Goal: Task Accomplishment & Management: Use online tool/utility

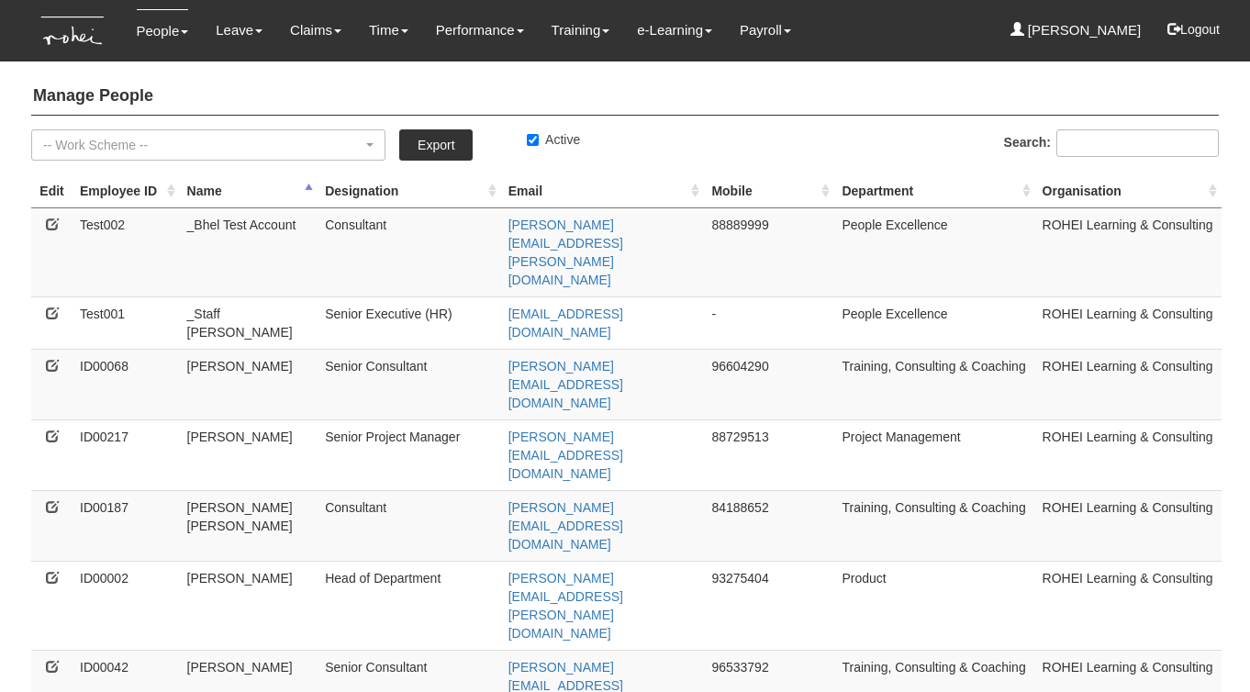
select select "50"
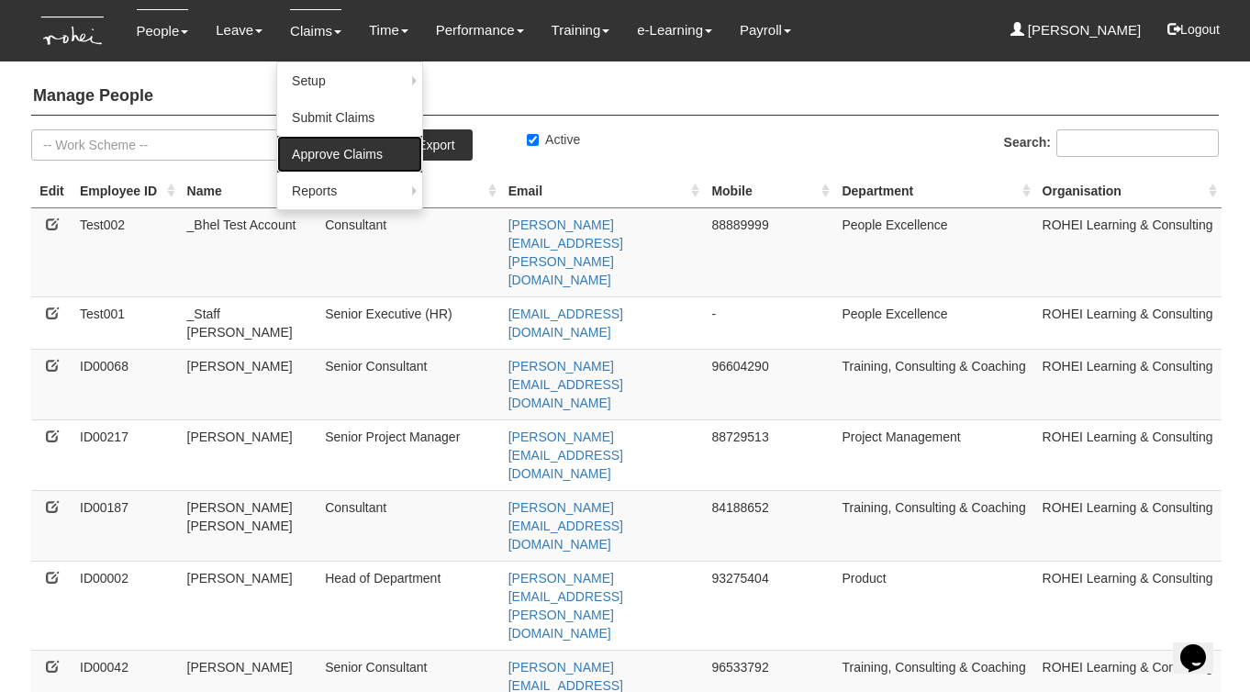
click at [310, 152] on link "Approve Claims" at bounding box center [349, 154] width 145 height 37
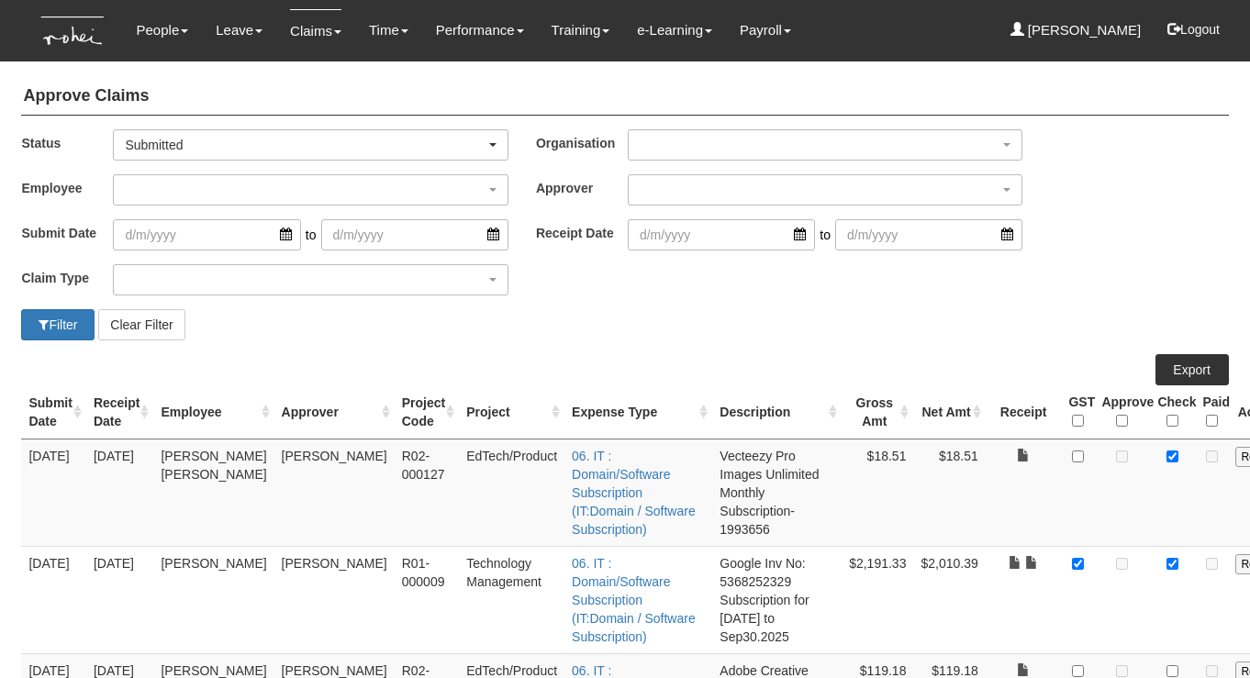
select select "50"
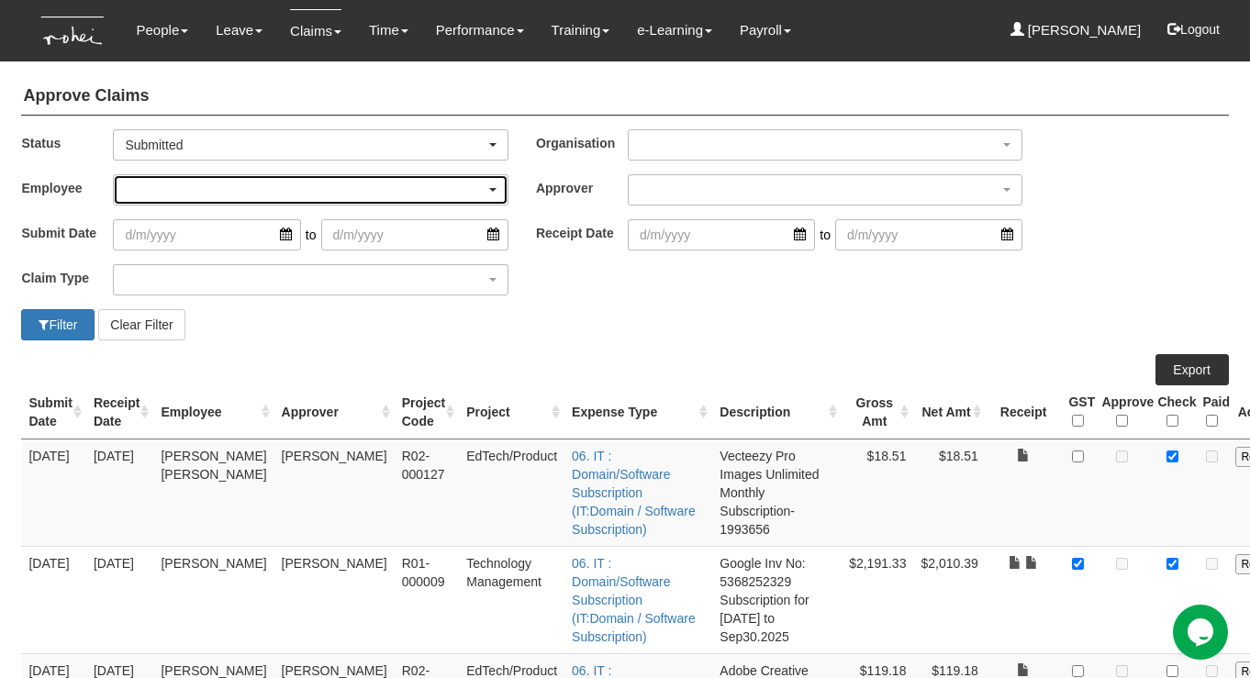
click at [325, 185] on div "button" at bounding box center [310, 189] width 393 height 29
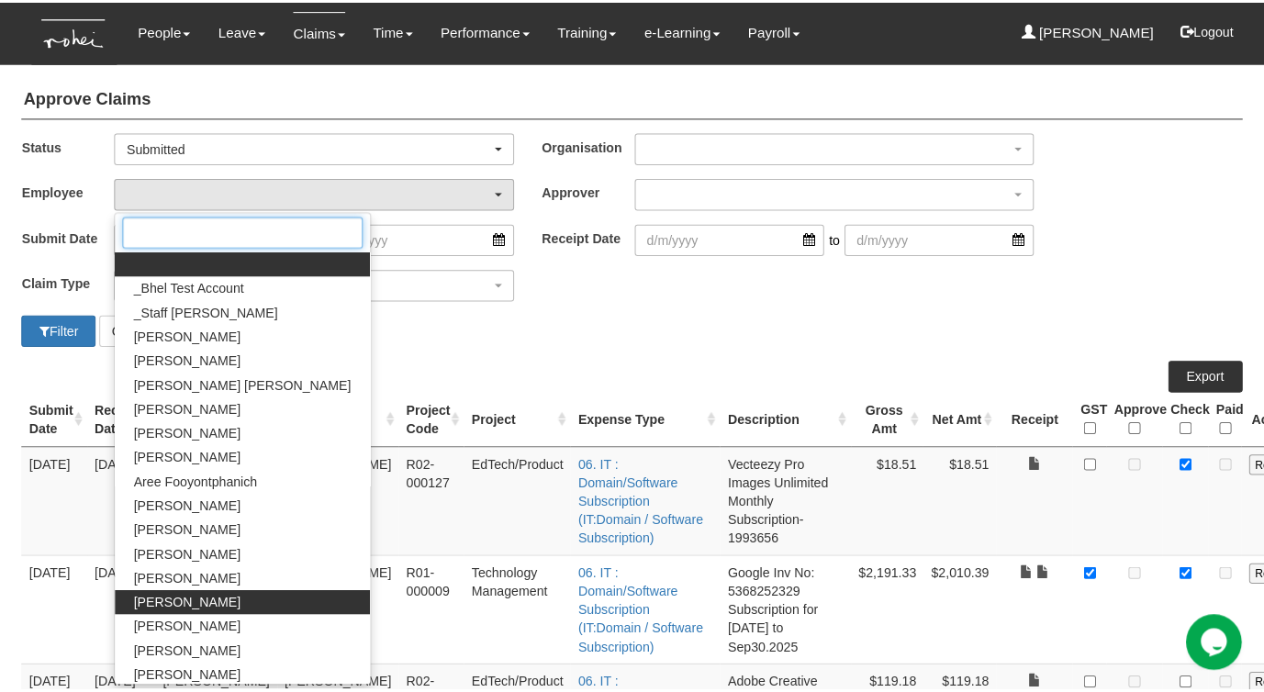
scroll to position [54, 0]
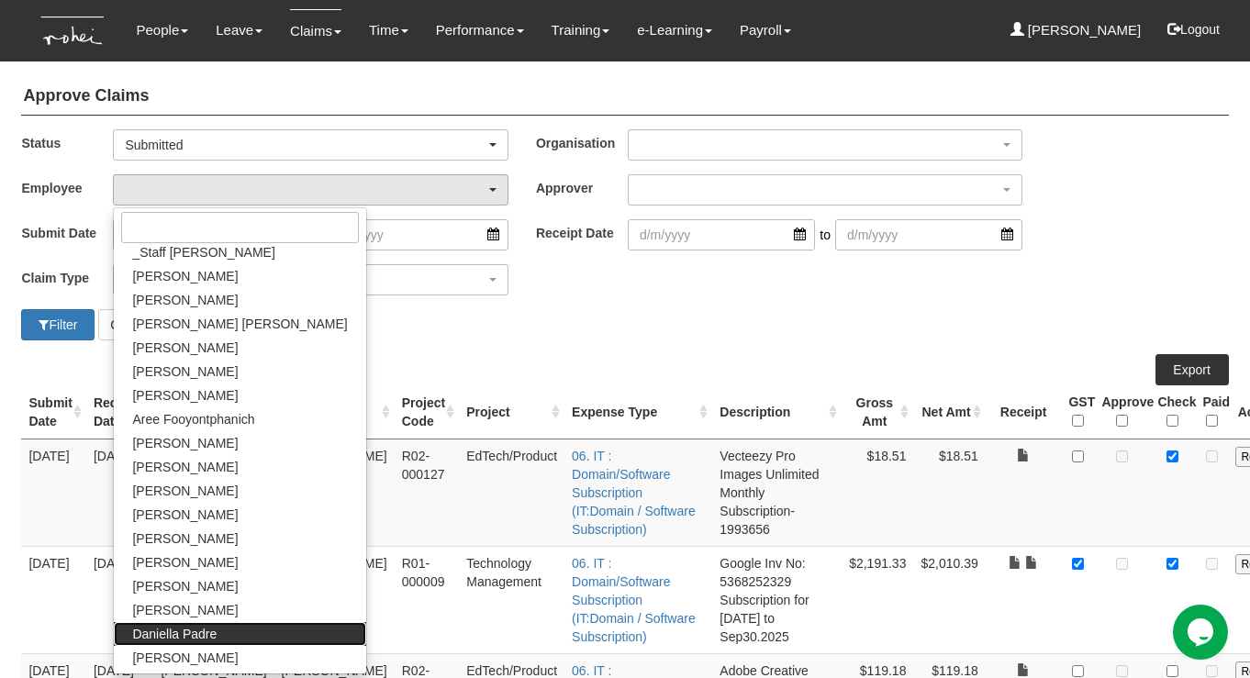
click at [170, 632] on span "Daniella Padre" at bounding box center [174, 634] width 84 height 18
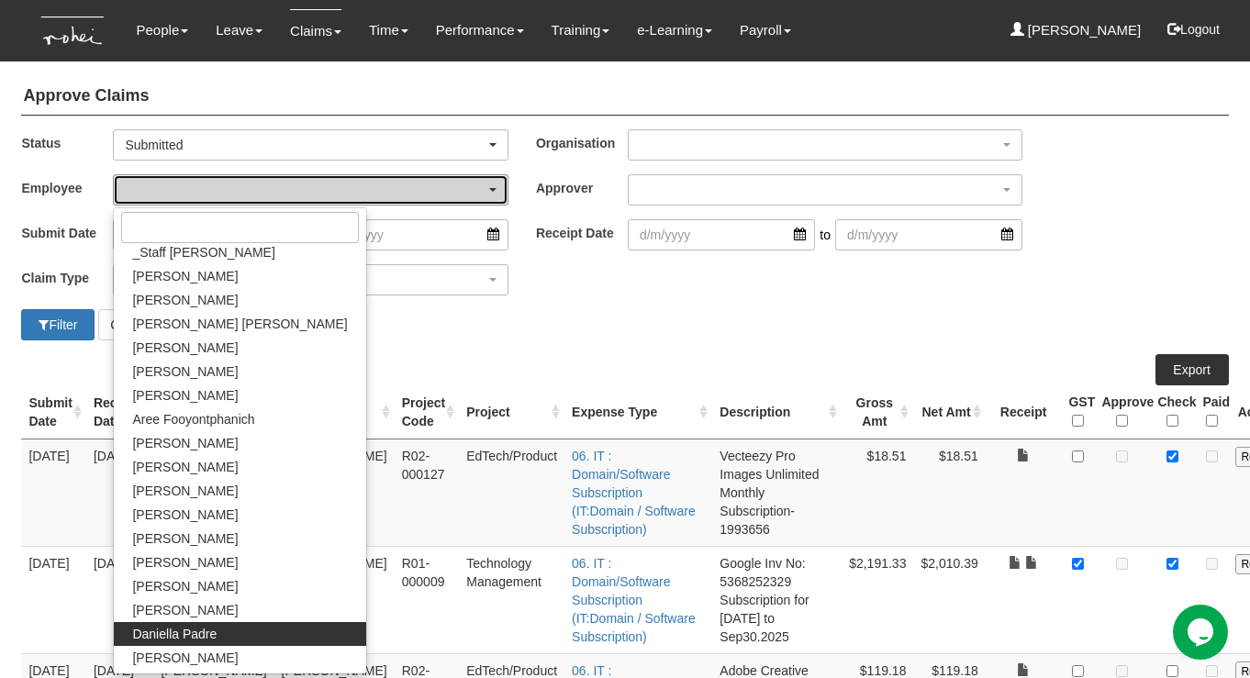
select select "c1ce4834-356b-40b5-b4b0-f467641705a6"
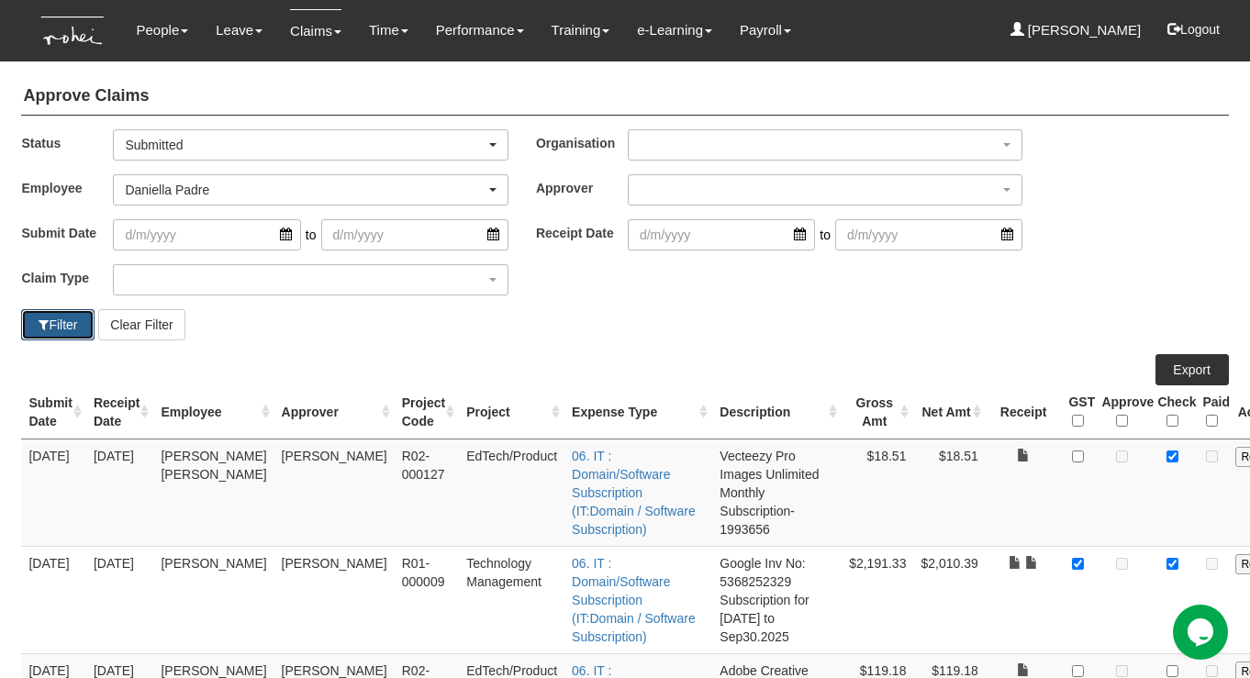
click at [54, 330] on button "Filter" at bounding box center [57, 324] width 73 height 31
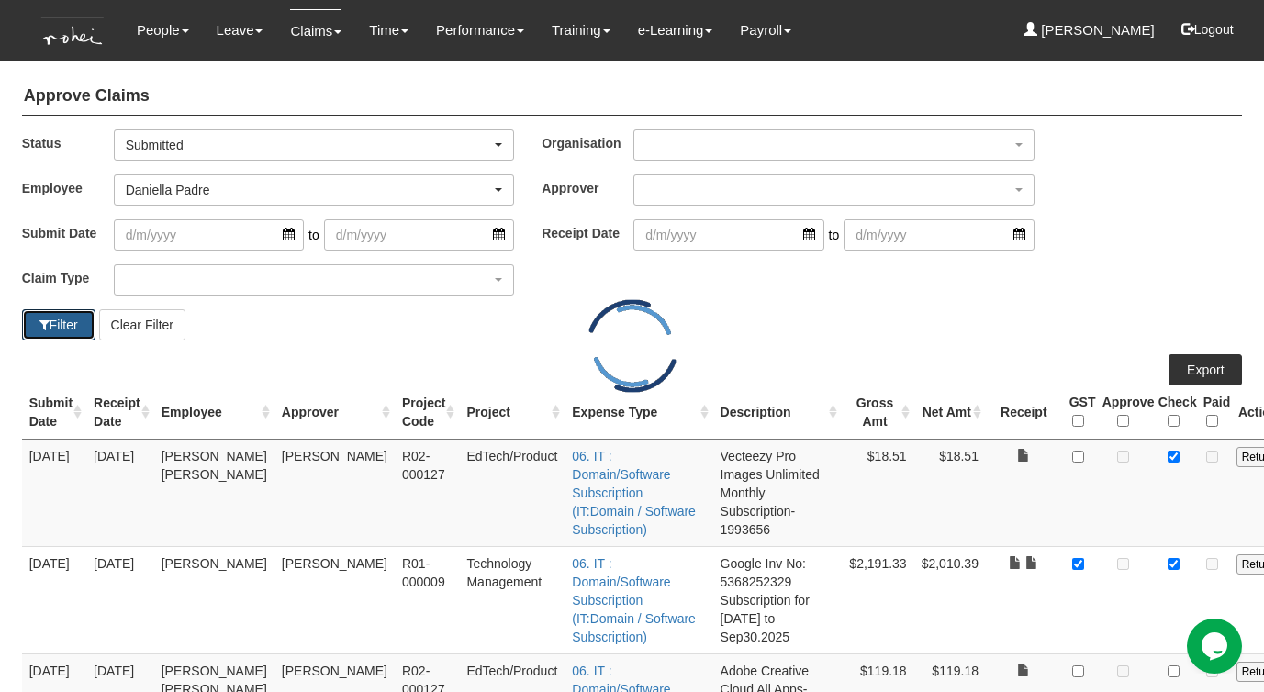
select select "50"
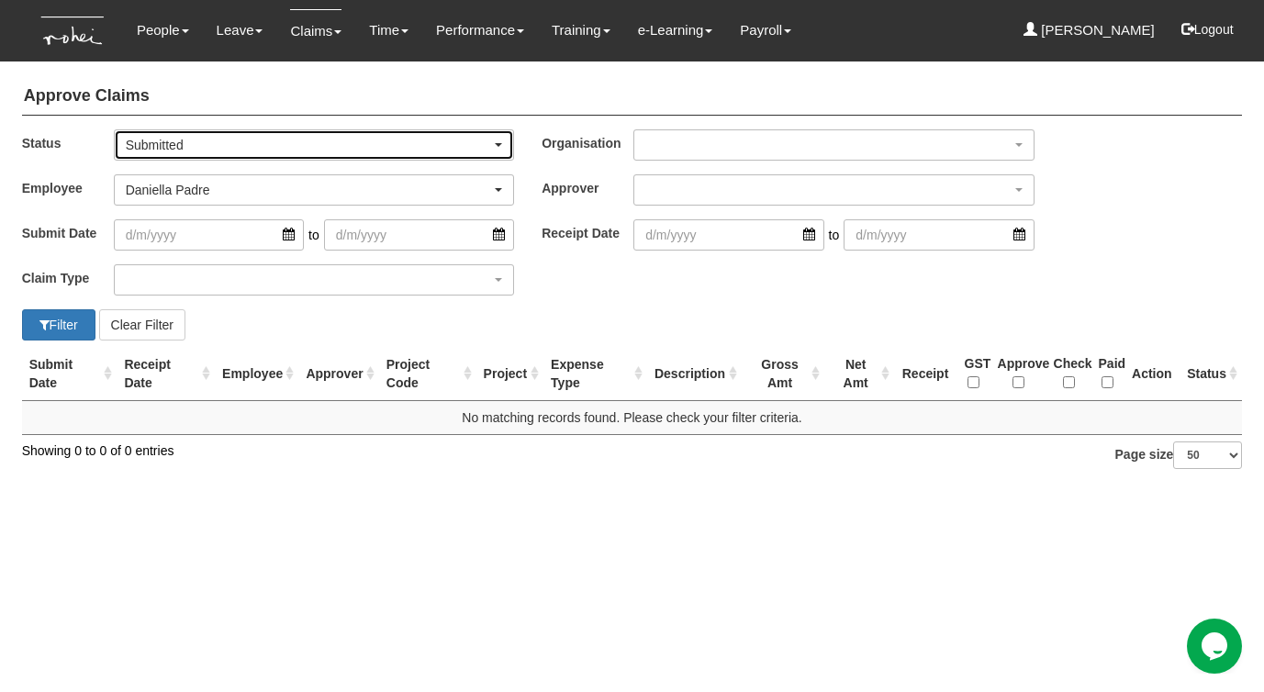
click at [206, 148] on div "Submitted" at bounding box center [309, 145] width 366 height 18
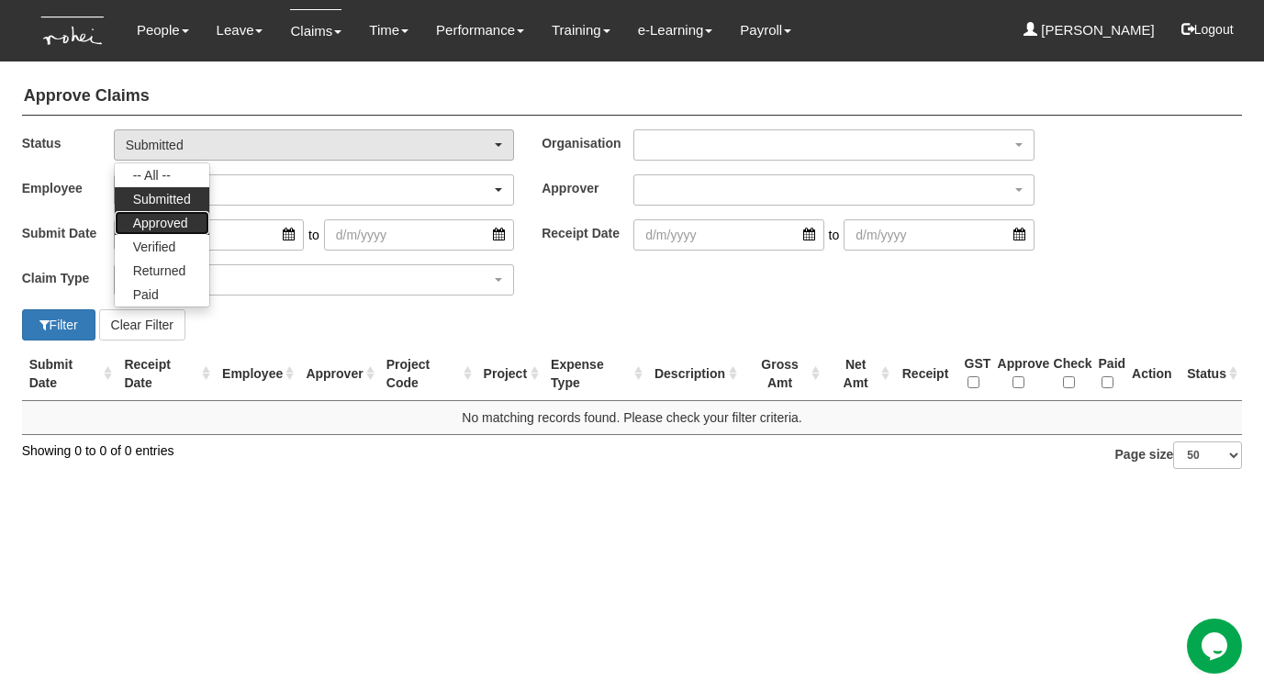
click at [156, 225] on span "Approved" at bounding box center [160, 223] width 55 height 18
select select "Approved"
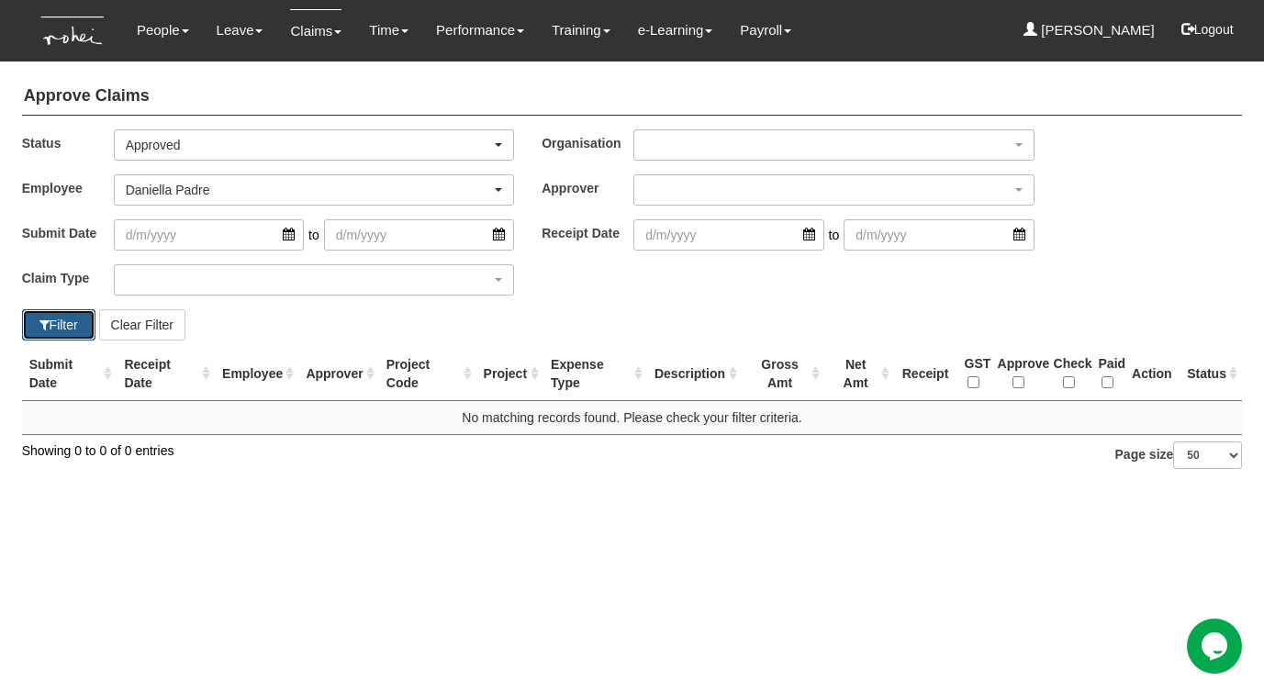
click at [52, 318] on button "Filter" at bounding box center [58, 324] width 73 height 31
select select "50"
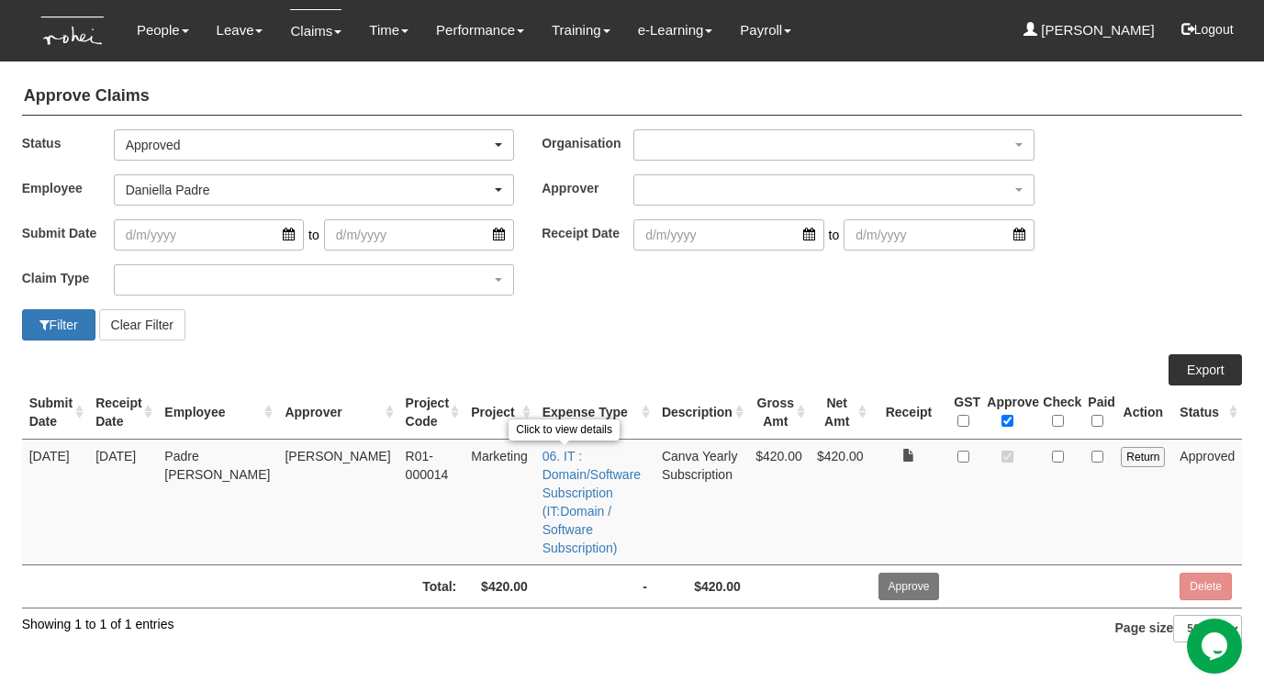
click at [536, 482] on td "06. IT : Domain/Software Subscription (IT:Domain / Software Subscription) Click…" at bounding box center [594, 502] width 119 height 126
click at [543, 474] on link "06. IT : Domain/Software Subscription (IT:Domain / Software Subscription)" at bounding box center [592, 502] width 98 height 106
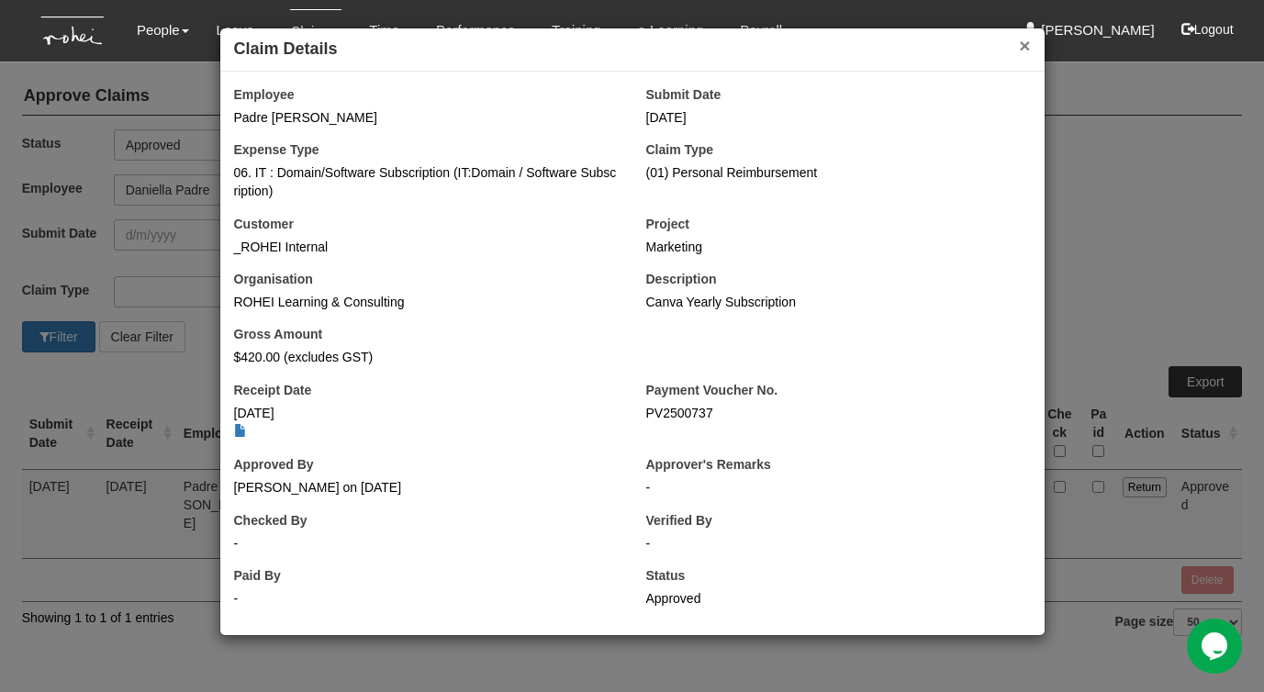
click at [1024, 46] on button "×" at bounding box center [1024, 45] width 11 height 19
